Goal: Task Accomplishment & Management: Manage account settings

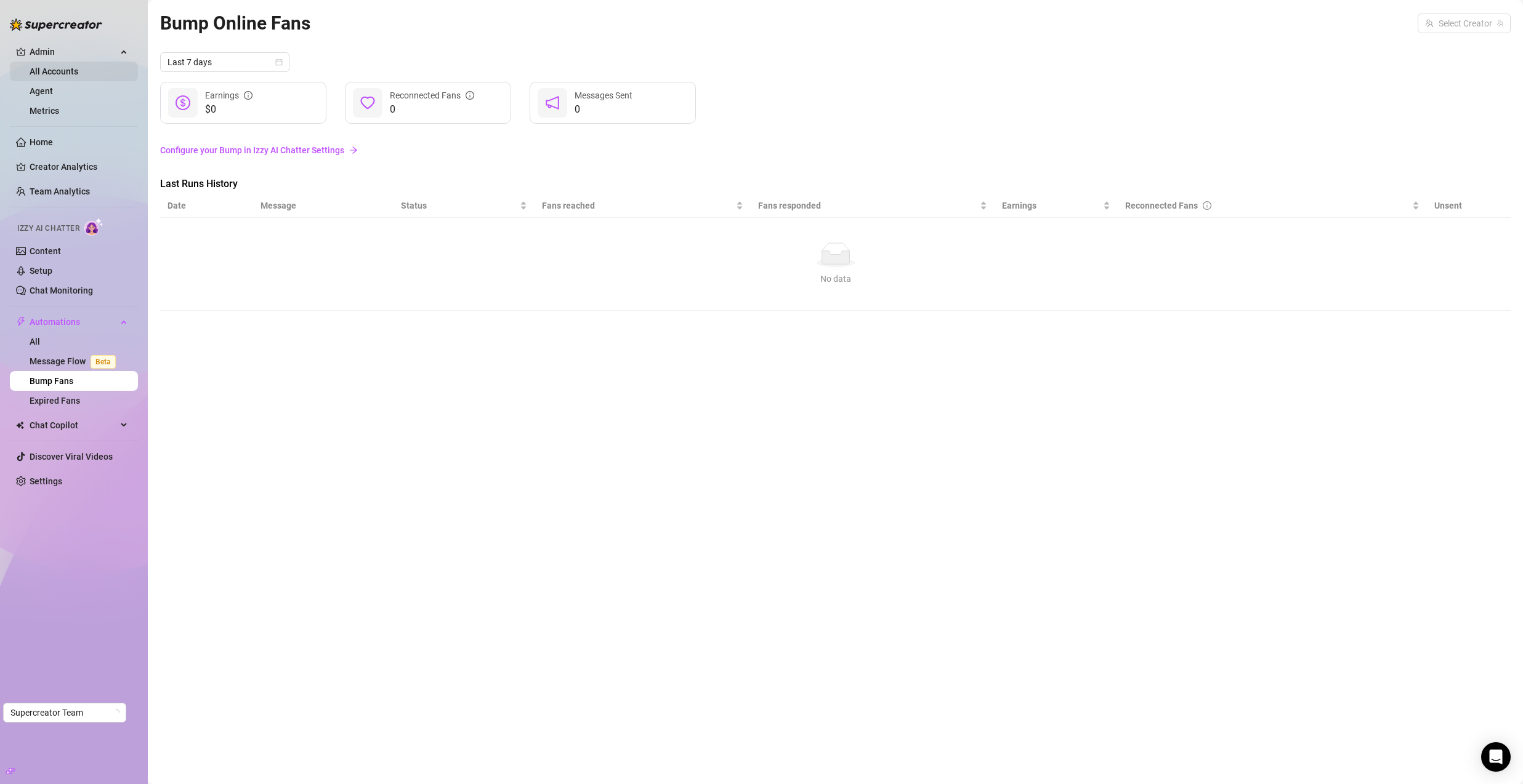
click at [64, 74] on link "All Accounts" at bounding box center [54, 71] width 48 height 10
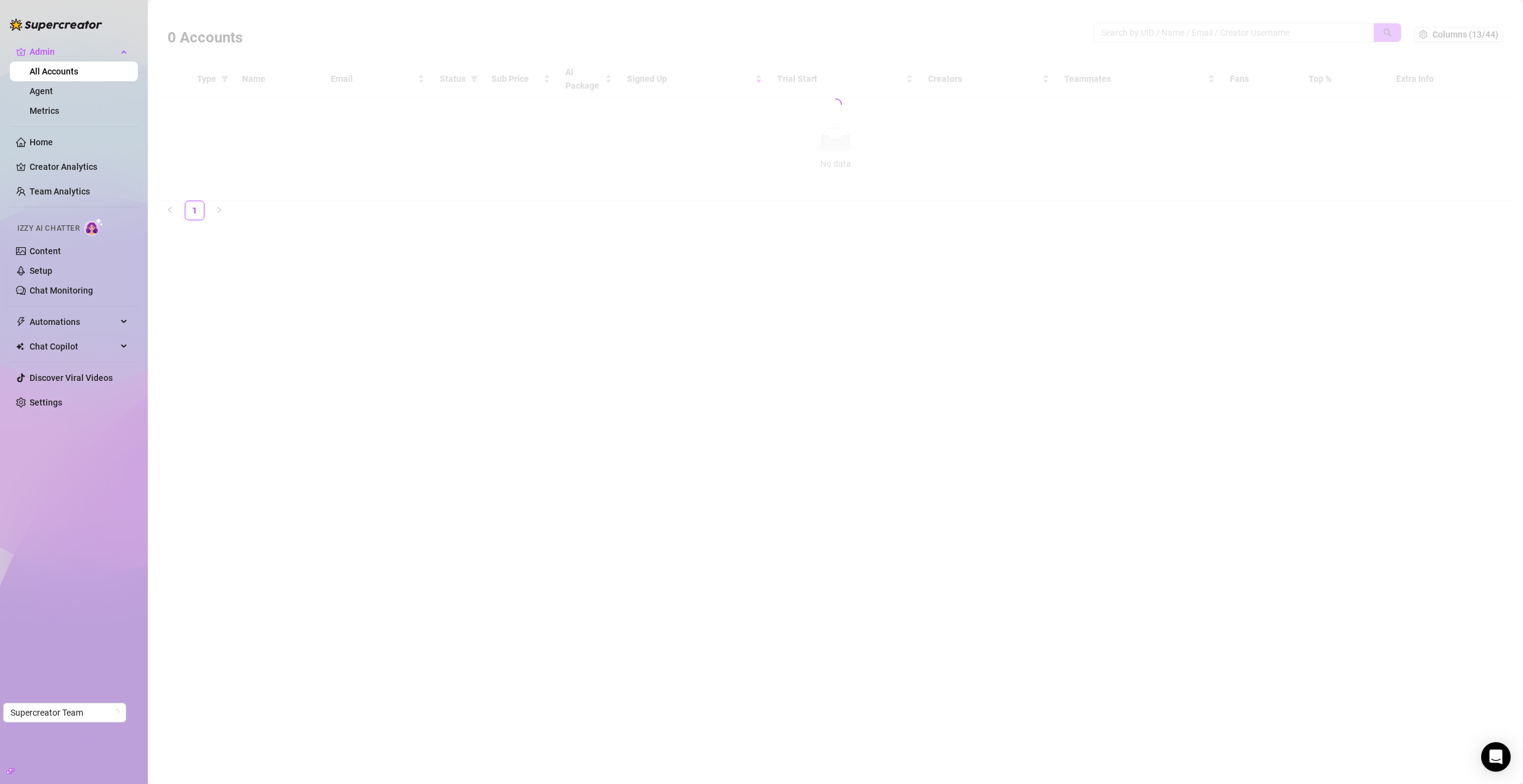
click at [1296, 27] on div at bounding box center [835, 105] width 1351 height 192
click at [1300, 34] on div at bounding box center [835, 105] width 1351 height 192
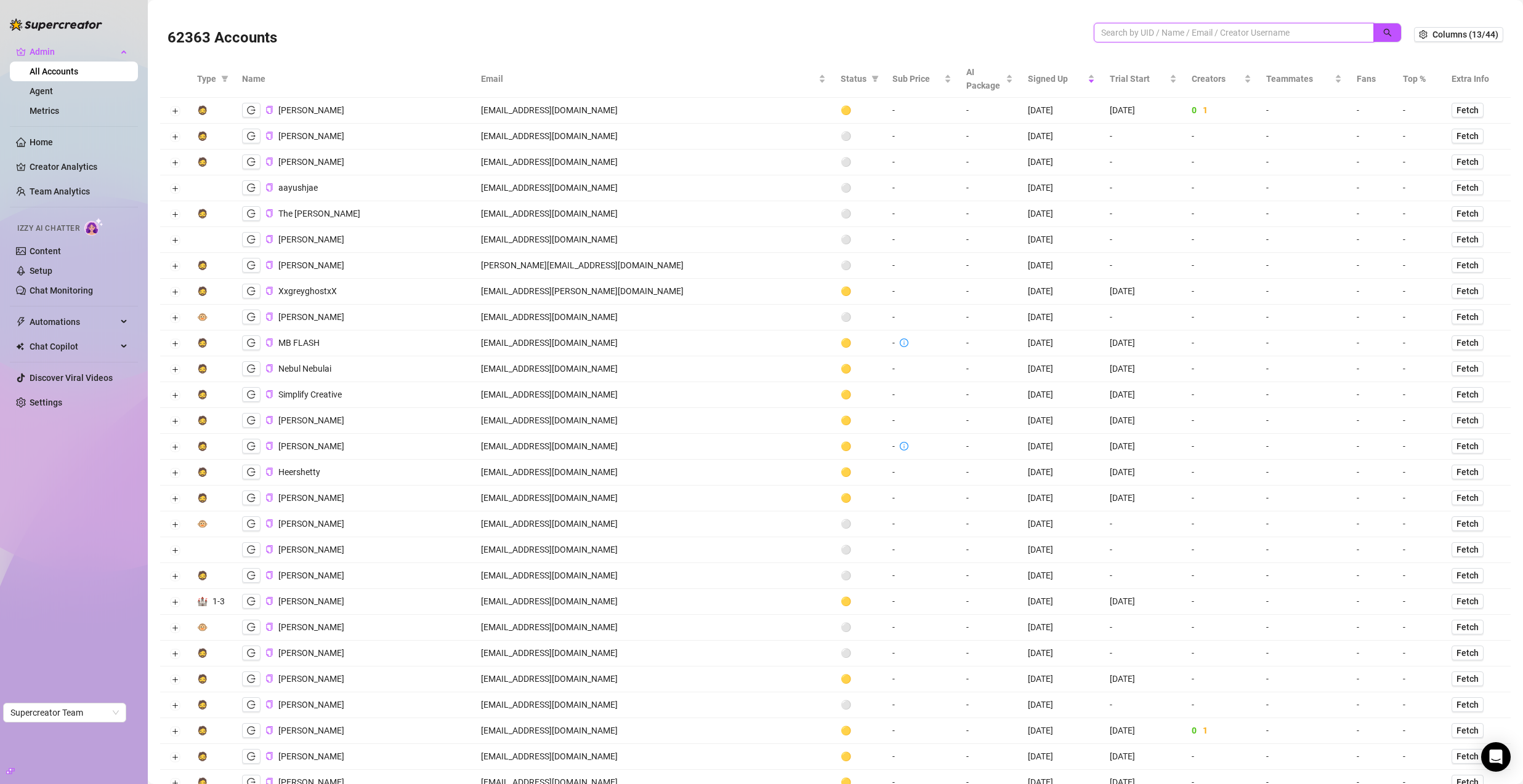
click at [1300, 34] on input "search" at bounding box center [1229, 32] width 256 height 14
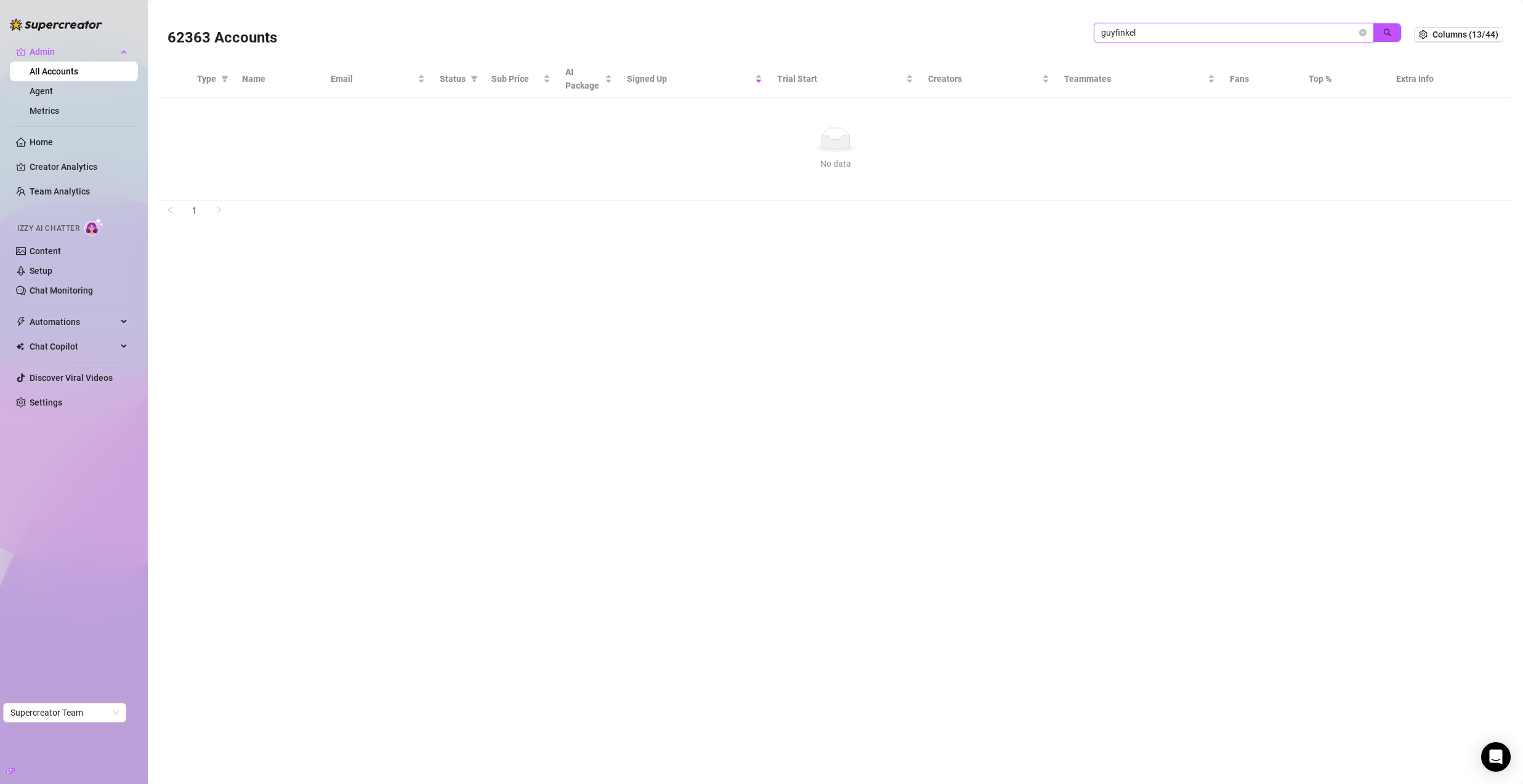
type input "guyfinkel"
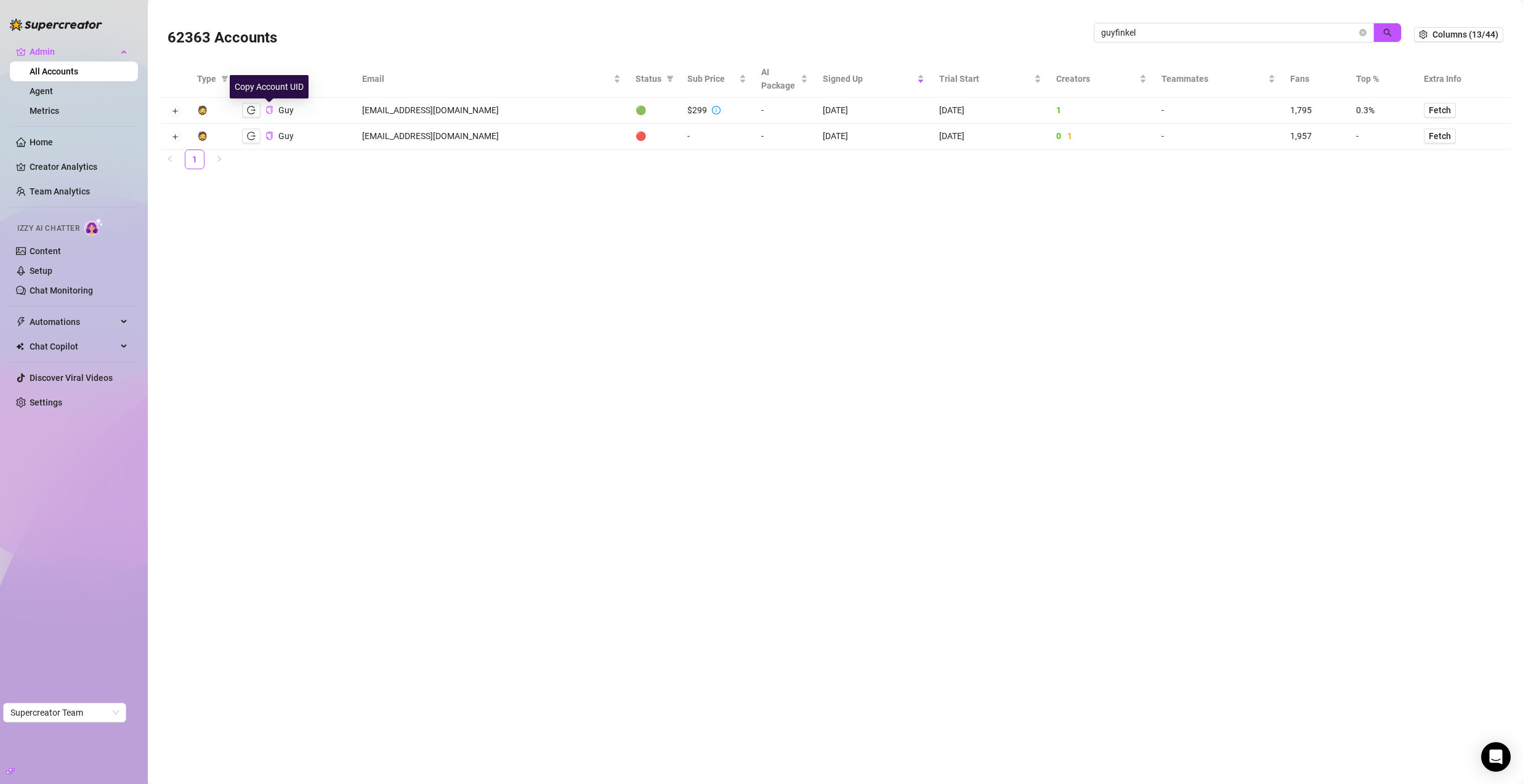
click at [268, 112] on icon "copy" at bounding box center [269, 110] width 8 height 8
